Goal: Information Seeking & Learning: Learn about a topic

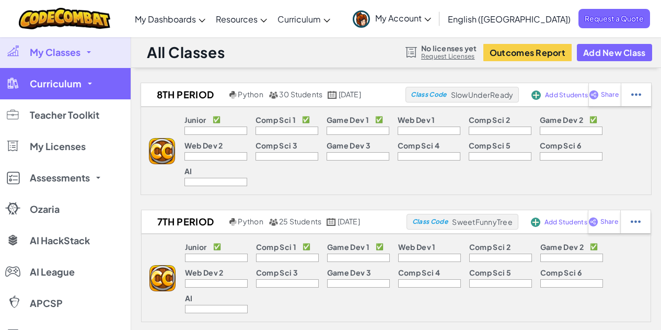
click at [58, 81] on span "Curriculum" at bounding box center [56, 83] width 52 height 9
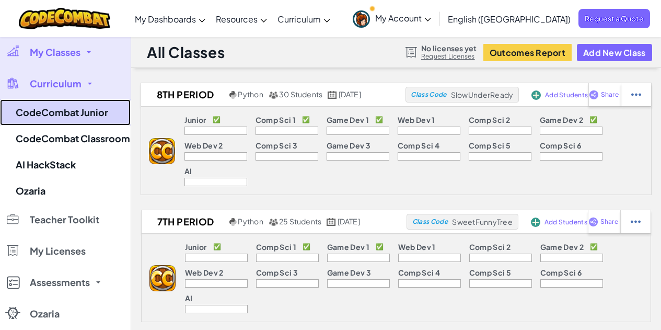
click at [58, 111] on link "CodeCombat Junior" at bounding box center [65, 112] width 131 height 26
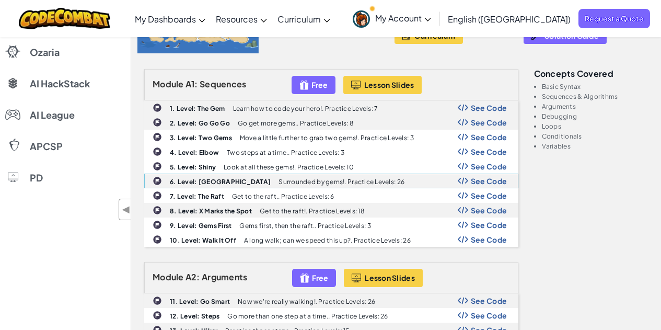
scroll to position [105, 0]
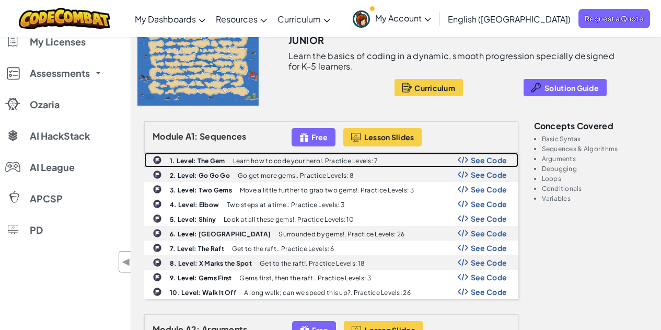
click at [487, 162] on span "See Code" at bounding box center [489, 160] width 37 height 8
